Goal: Transaction & Acquisition: Purchase product/service

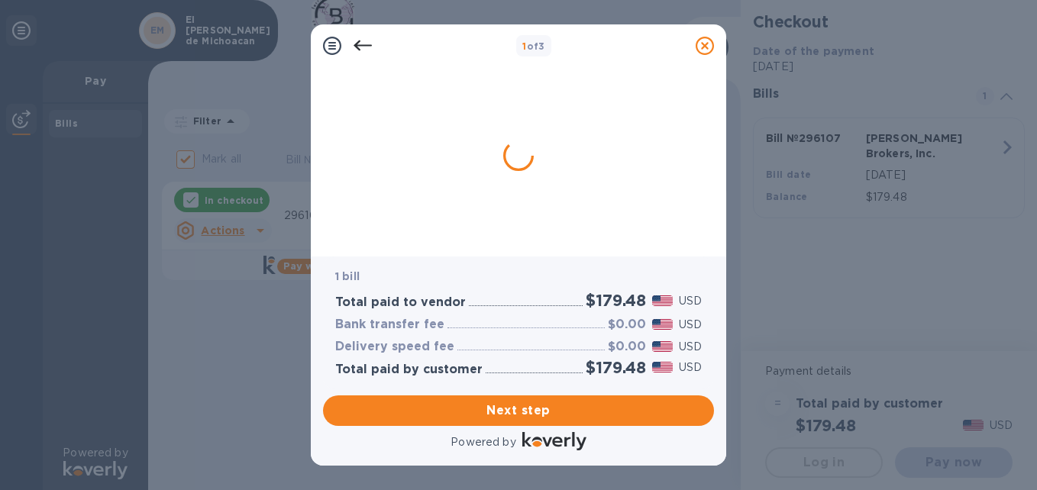
checkbox input "false"
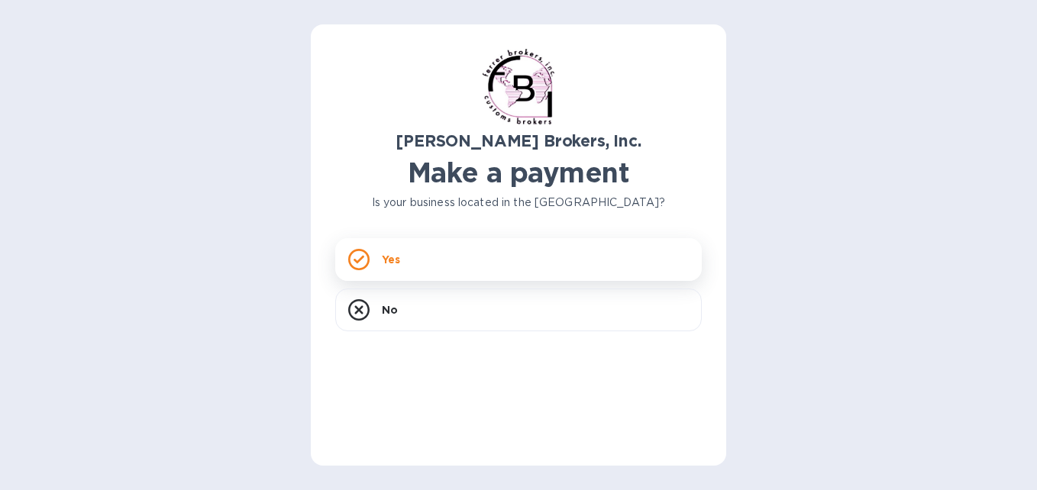
click at [421, 267] on div "Yes" at bounding box center [518, 259] width 366 height 43
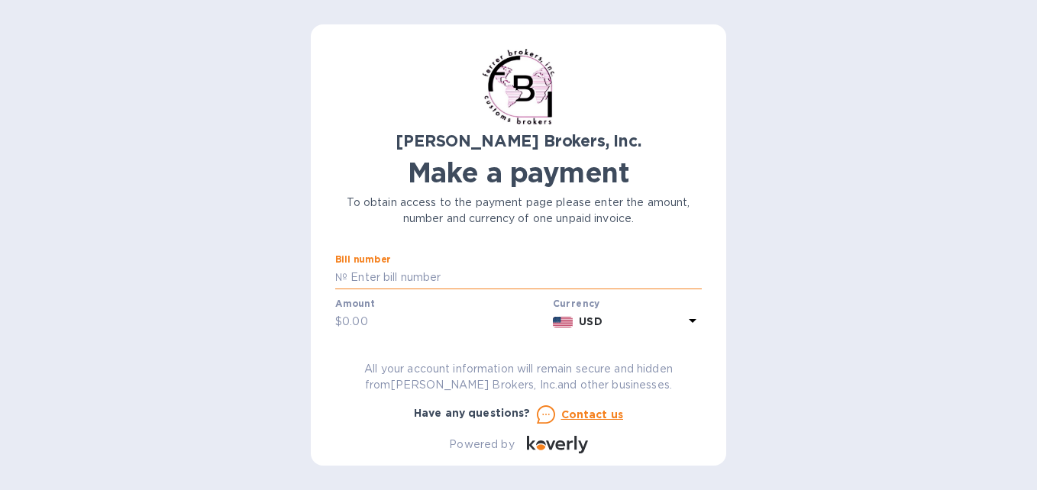
click at [438, 282] on input "text" at bounding box center [524, 277] width 354 height 23
type input "296107"
type input "179.48"
type input "EL [PERSON_NAME] DE [PERSON_NAME]"
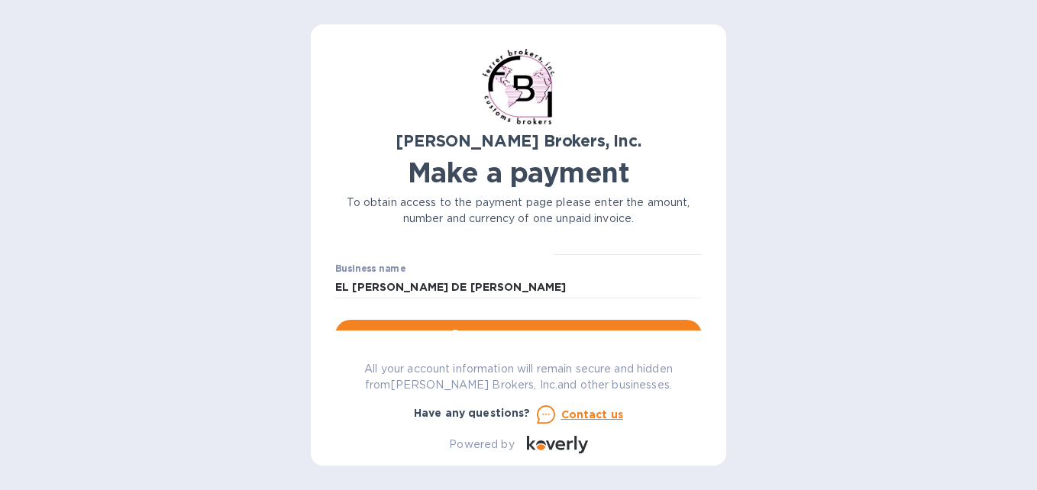
scroll to position [155, 0]
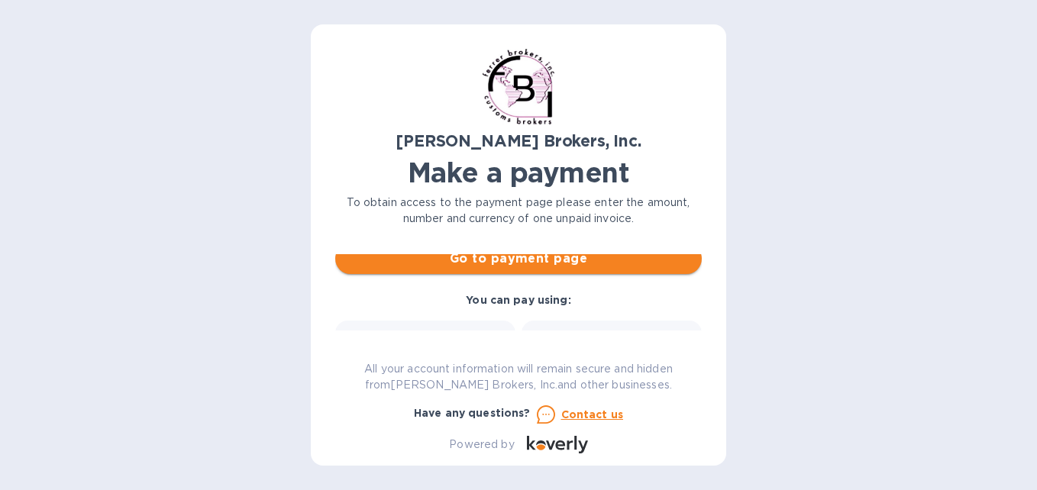
click at [515, 258] on span "Go to payment page" at bounding box center [518, 259] width 342 height 18
